Goal: Transaction & Acquisition: Purchase product/service

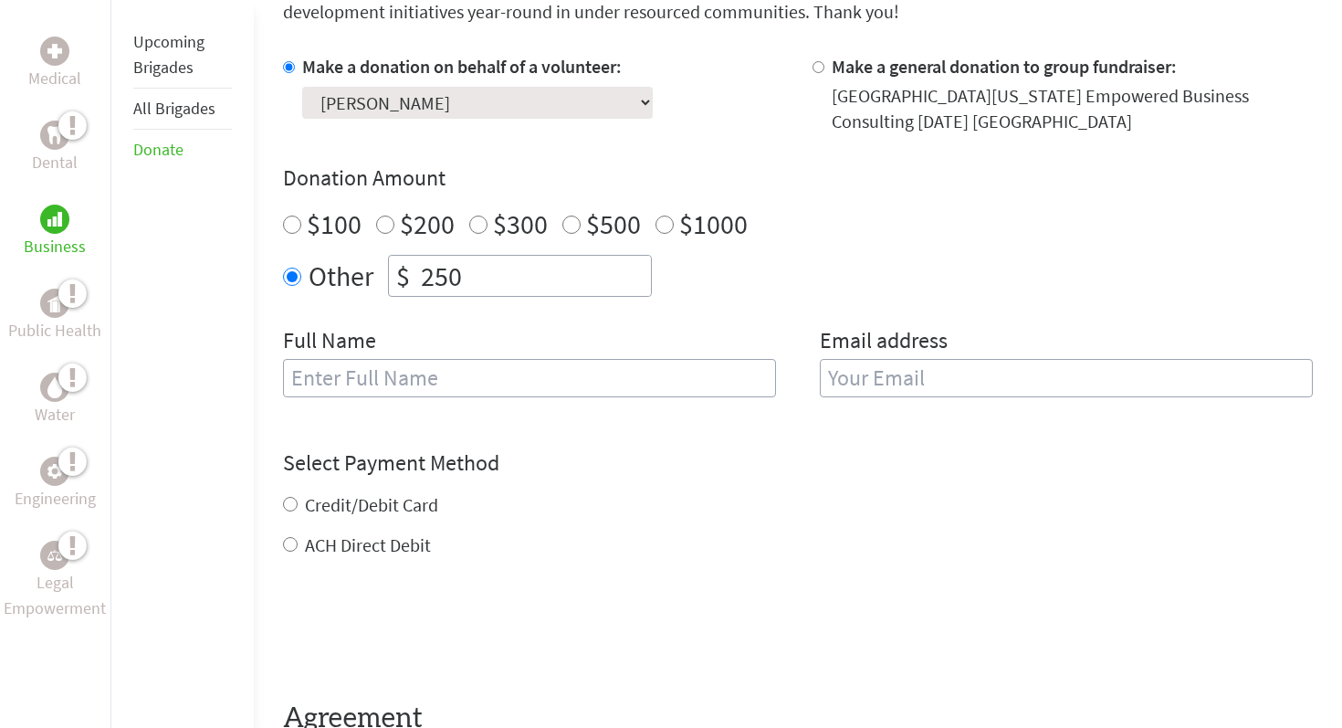
scroll to position [561, 0]
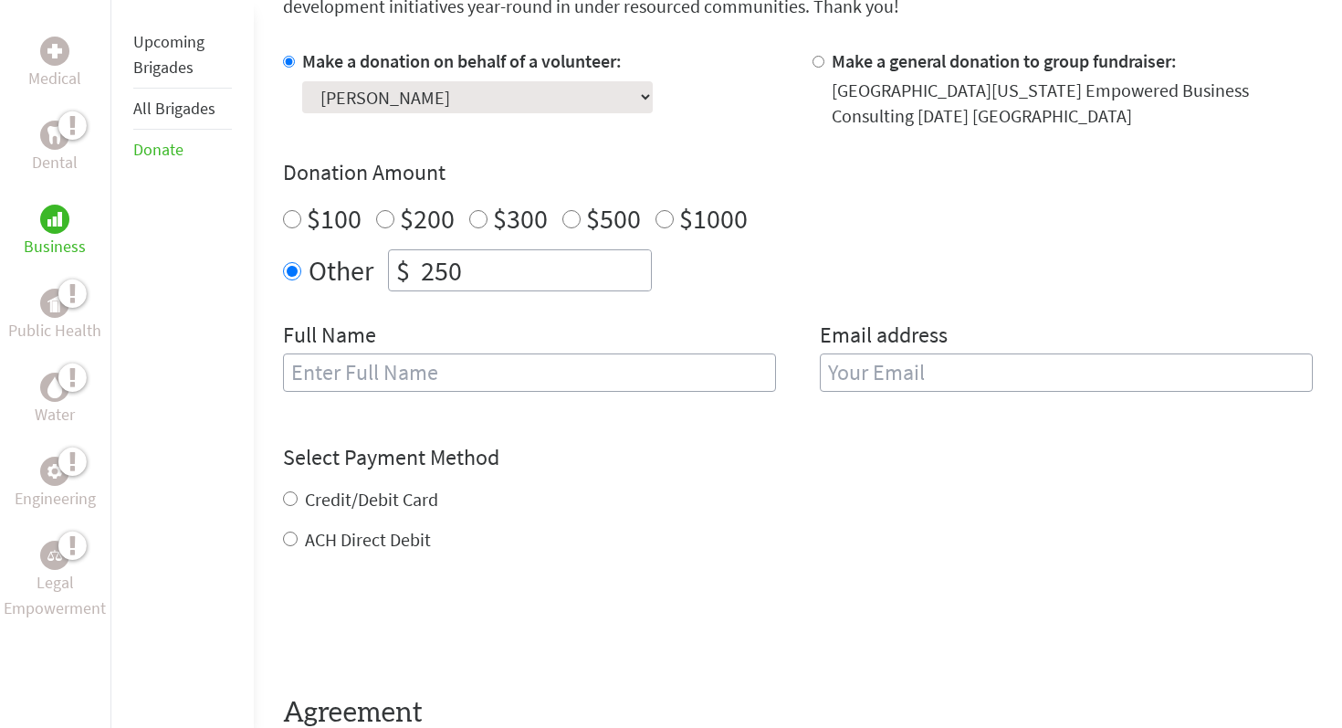
click at [482, 375] on input "text" at bounding box center [529, 372] width 493 height 38
type input "[PERSON_NAME]"
click at [951, 371] on input "email" at bounding box center [1066, 372] width 493 height 38
type input "[EMAIL_ADDRESS][DOMAIN_NAME]"
click at [376, 500] on div "Credit/Debit Card ACH Direct Debit" at bounding box center [798, 520] width 1030 height 66
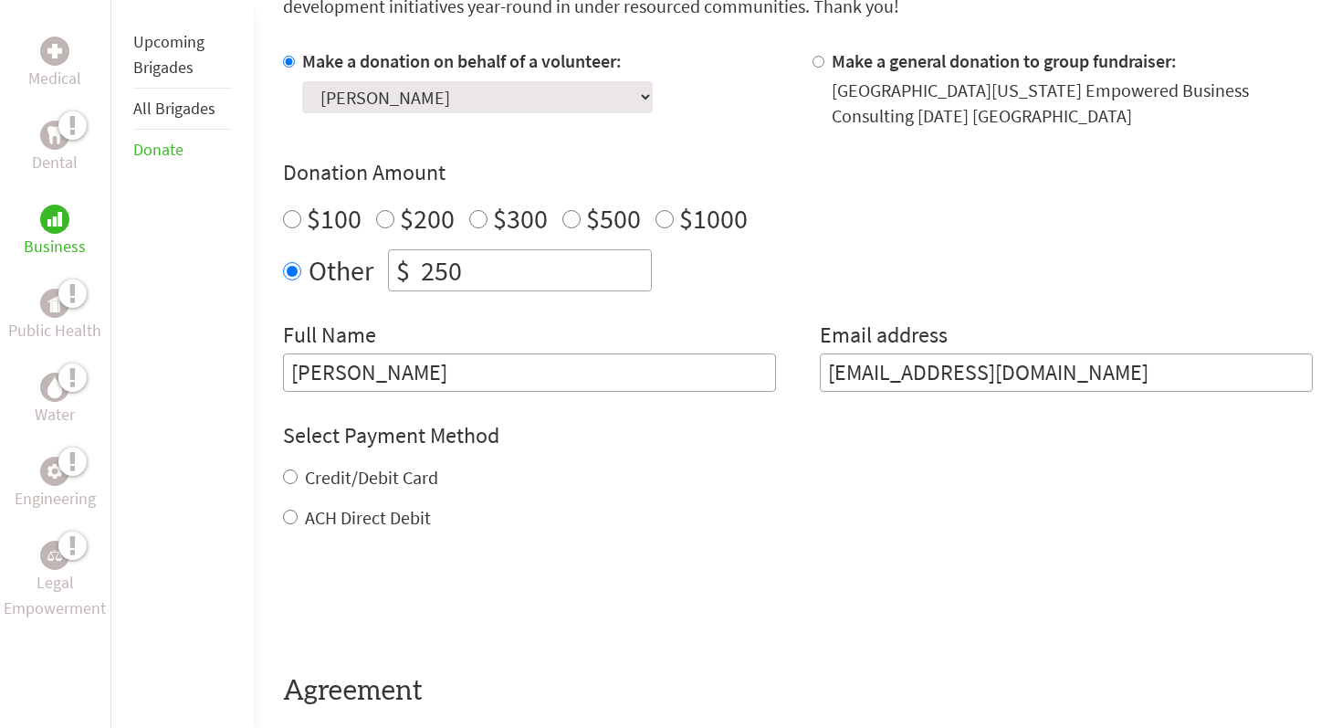
click at [304, 463] on div "Select Payment Method NOTE: American Express is not accepted. Please proceed no…" at bounding box center [798, 476] width 1030 height 110
click at [283, 481] on input "Credit/Debit Card" at bounding box center [290, 476] width 15 height 15
radio input "true"
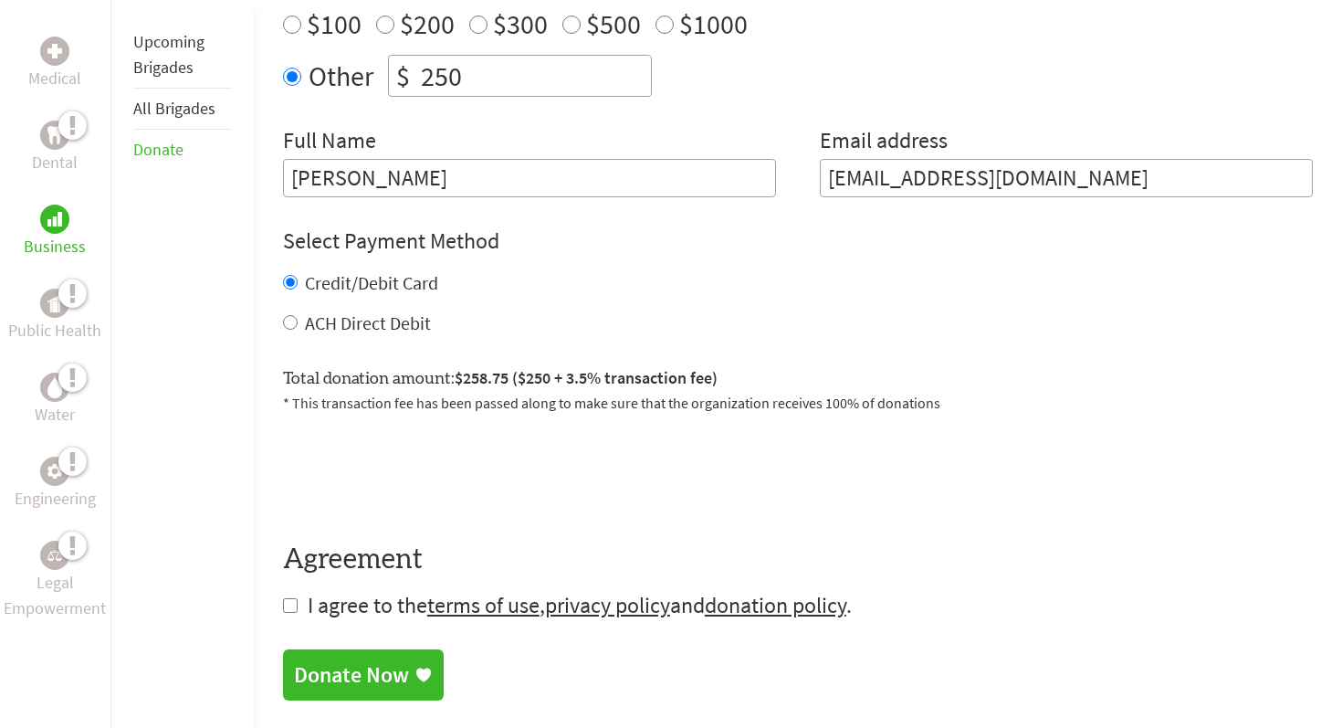
scroll to position [773, 0]
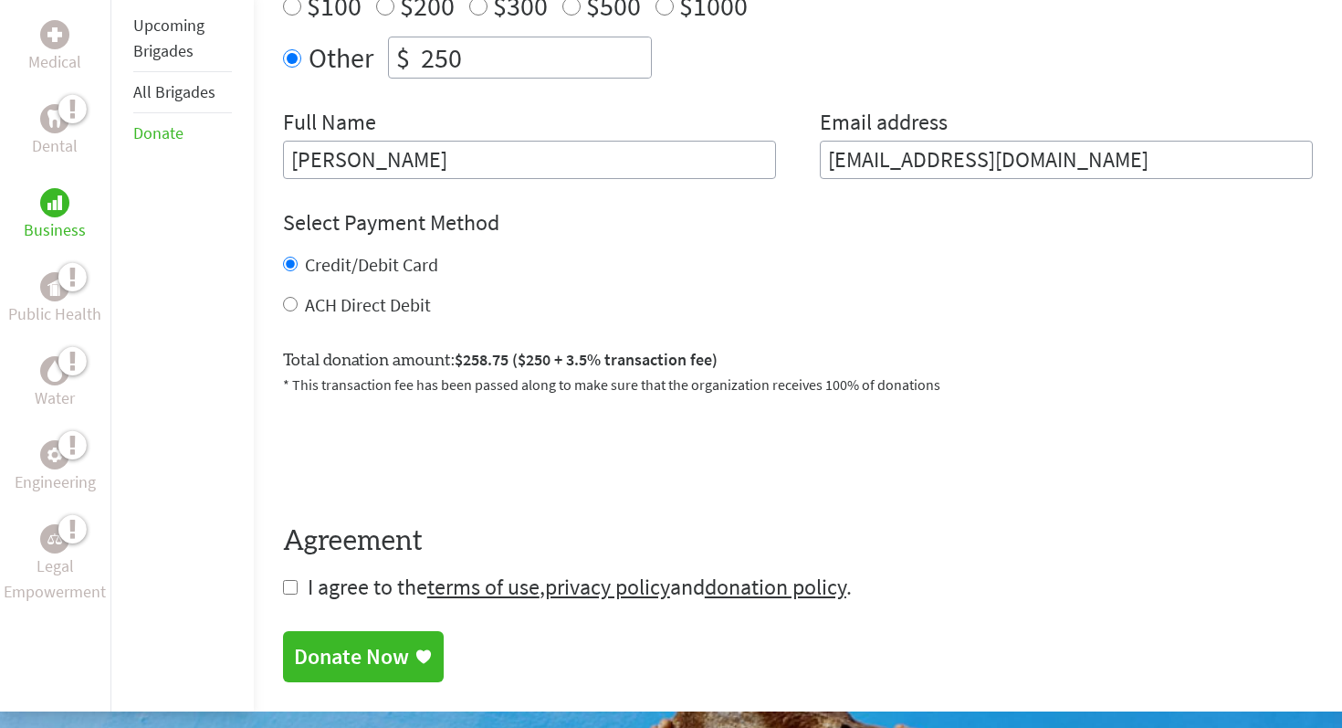
click at [289, 580] on input "checkbox" at bounding box center [290, 587] width 15 height 15
checkbox input "true"
click at [340, 654] on div "Donate Now" at bounding box center [351, 658] width 115 height 29
